Goal: Check status

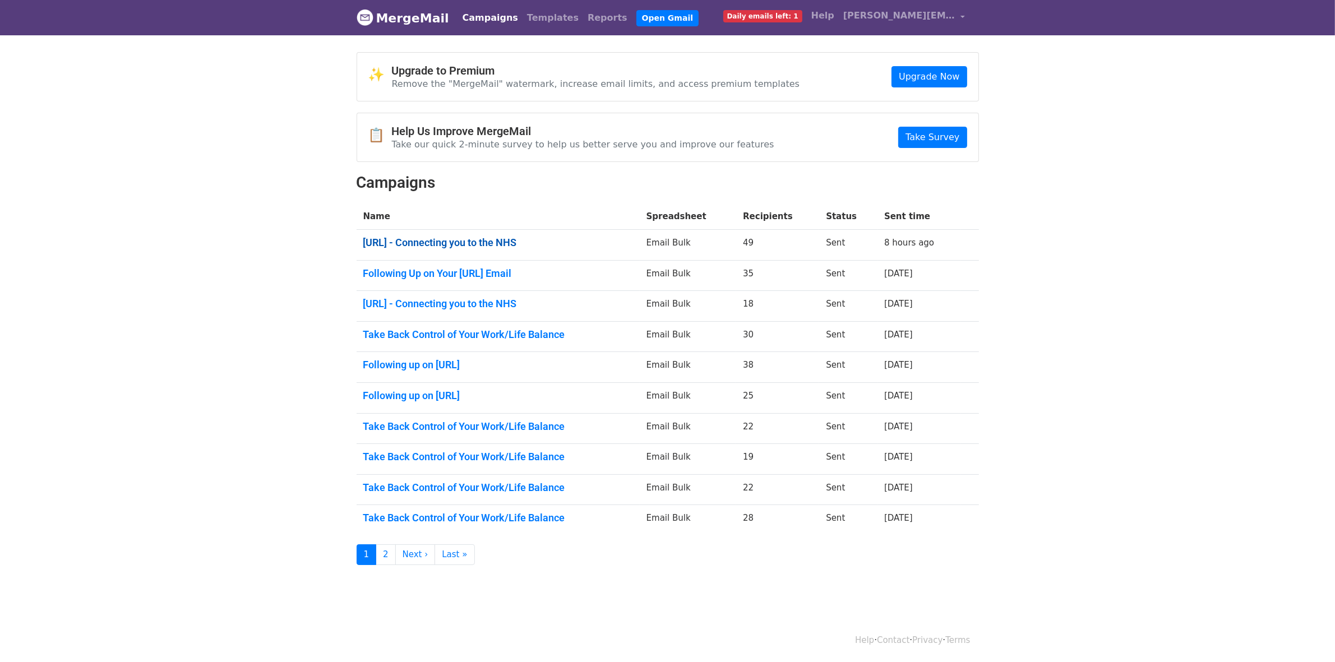
click at [509, 239] on link "Flexzo.Ai - Connecting you to the NHS" at bounding box center [498, 243] width 270 height 12
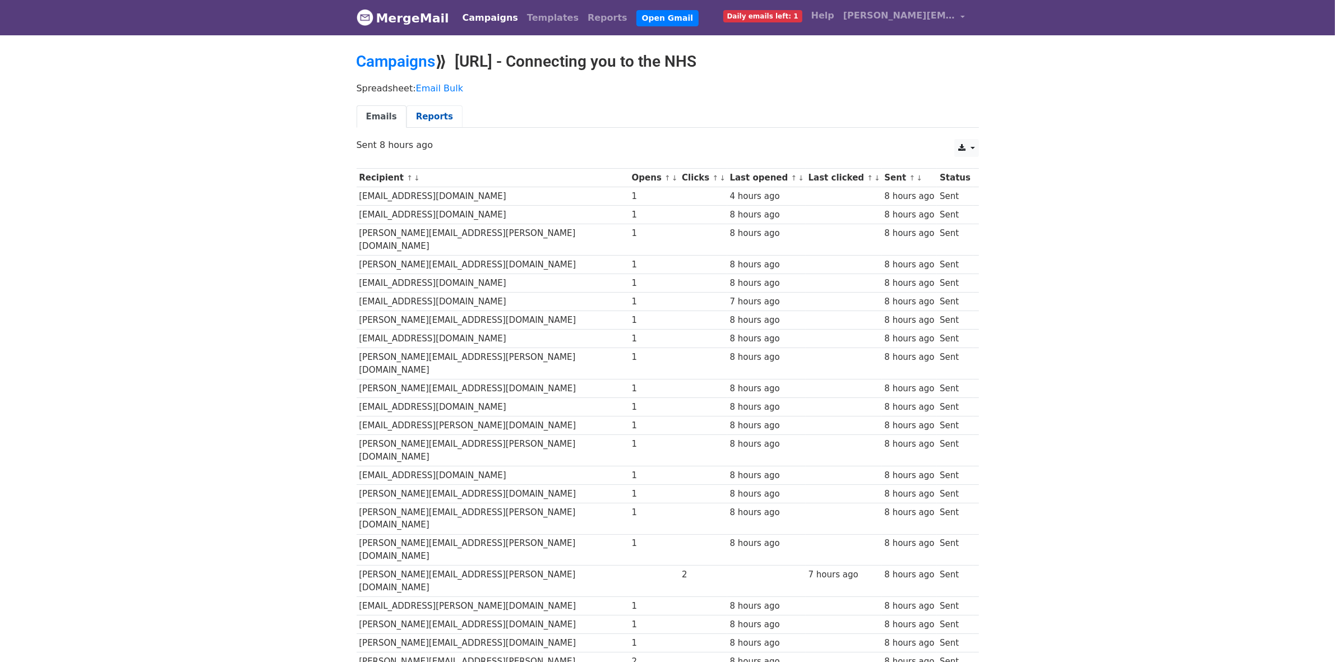
click at [422, 111] on link "Reports" at bounding box center [435, 116] width 56 height 23
